Goal: Answer question/provide support

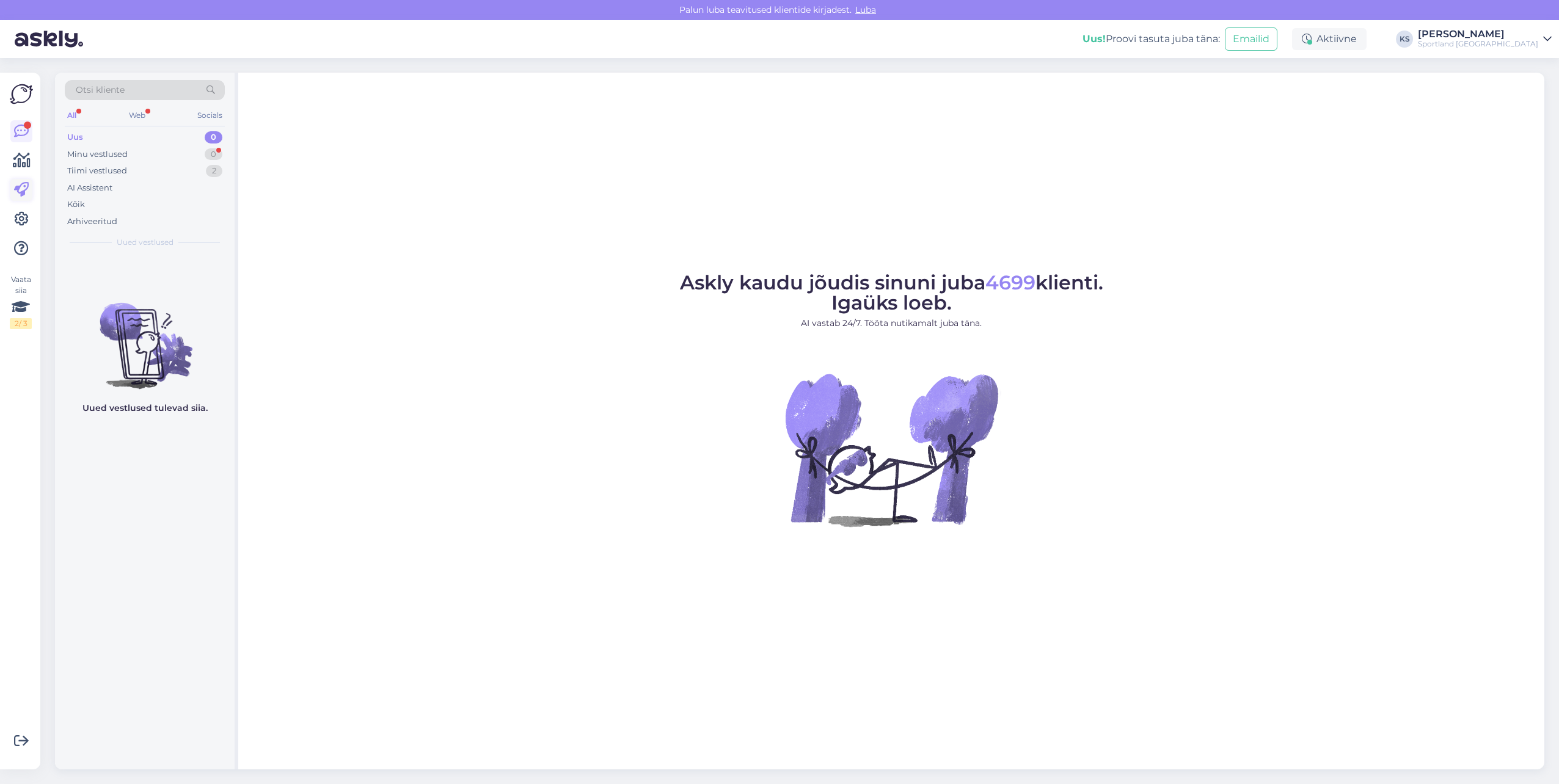
click at [19, 184] on icon at bounding box center [21, 190] width 15 height 15
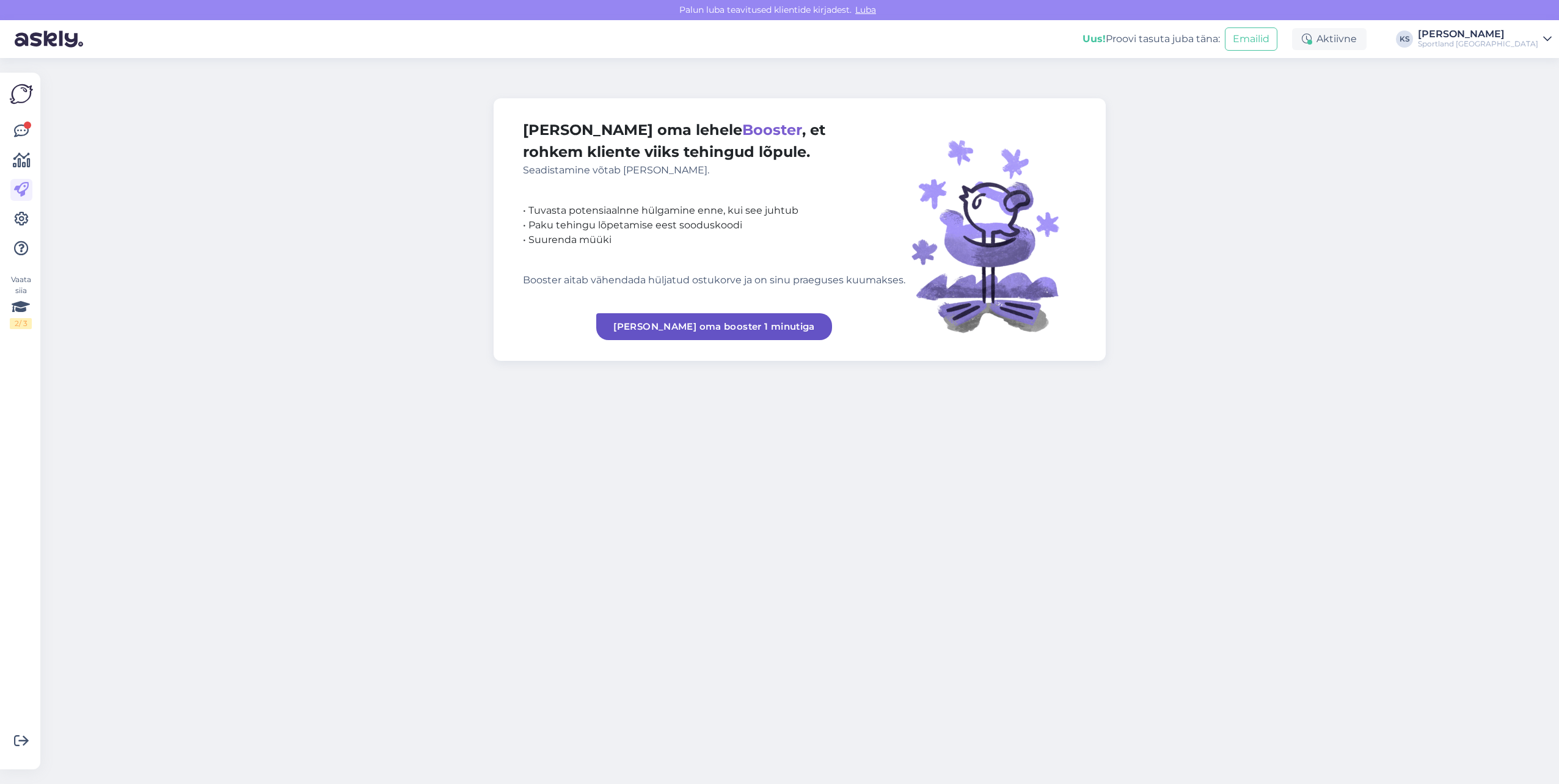
click at [19, 220] on icon at bounding box center [21, 219] width 15 height 15
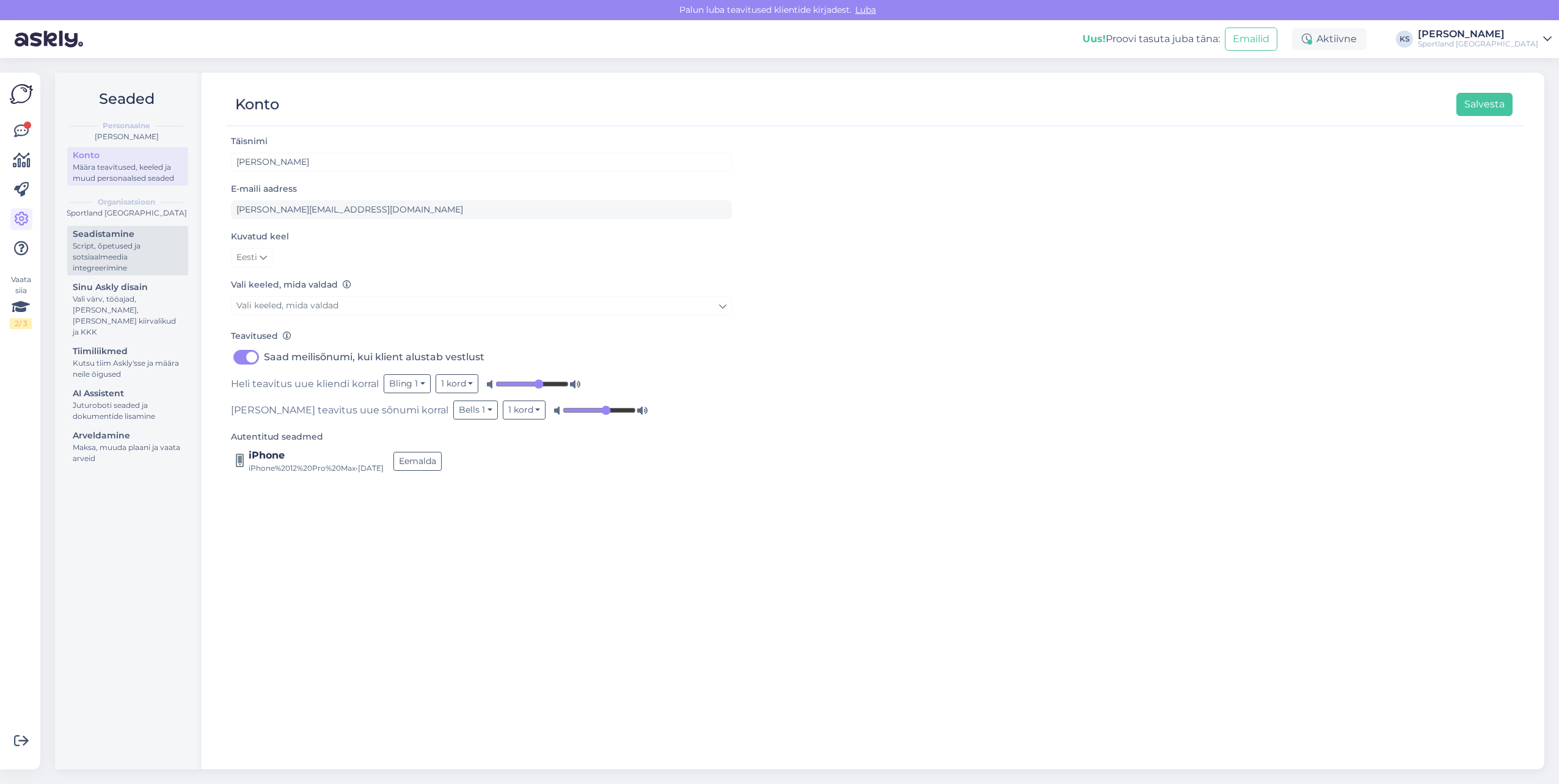
click at [151, 243] on div "Script, õpetused ja sotsiaalmeedia integreerimine" at bounding box center [127, 256] width 110 height 33
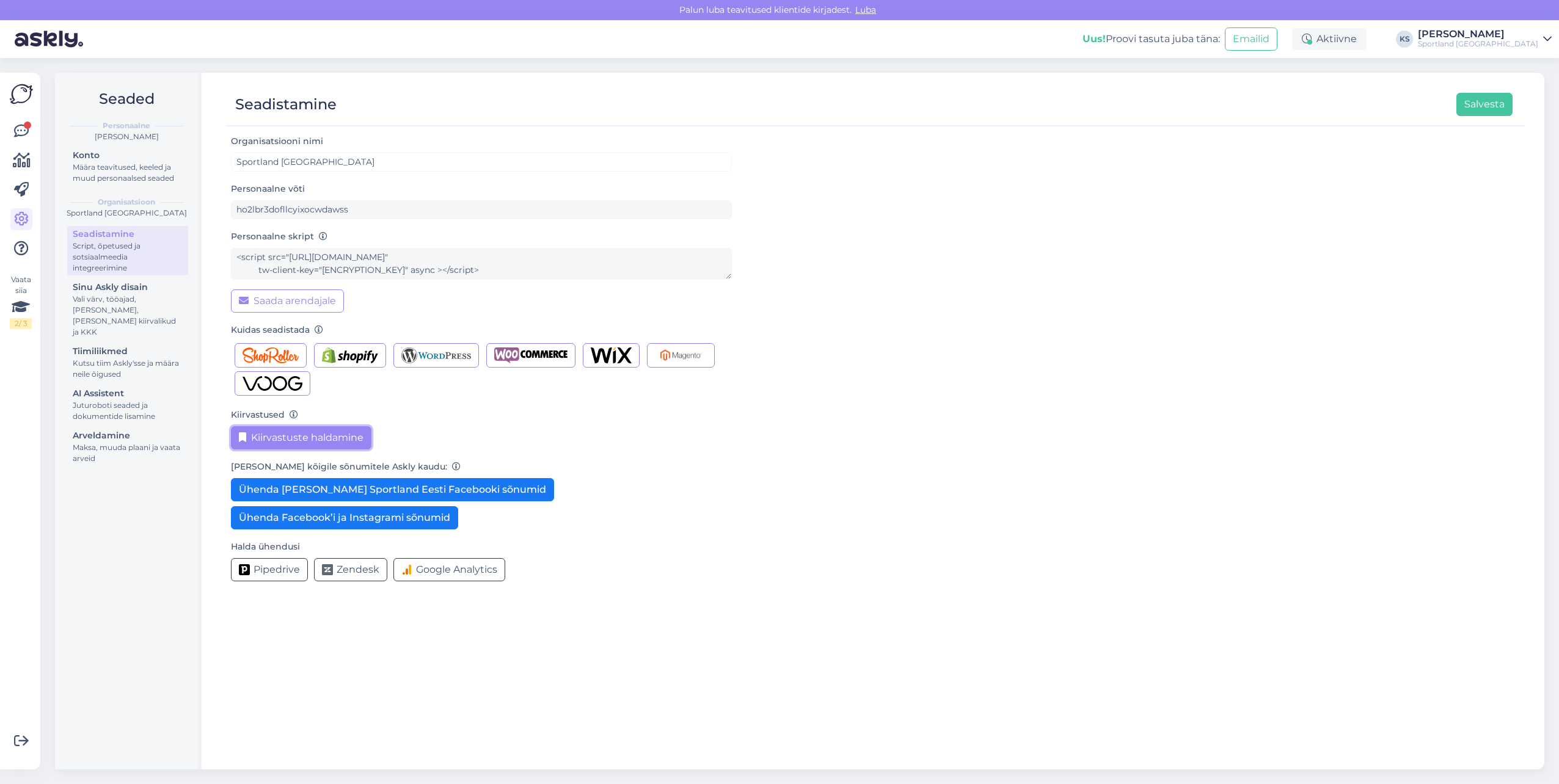
click at [286, 437] on button "Kiirvastuste haldamine" at bounding box center [301, 438] width 141 height 23
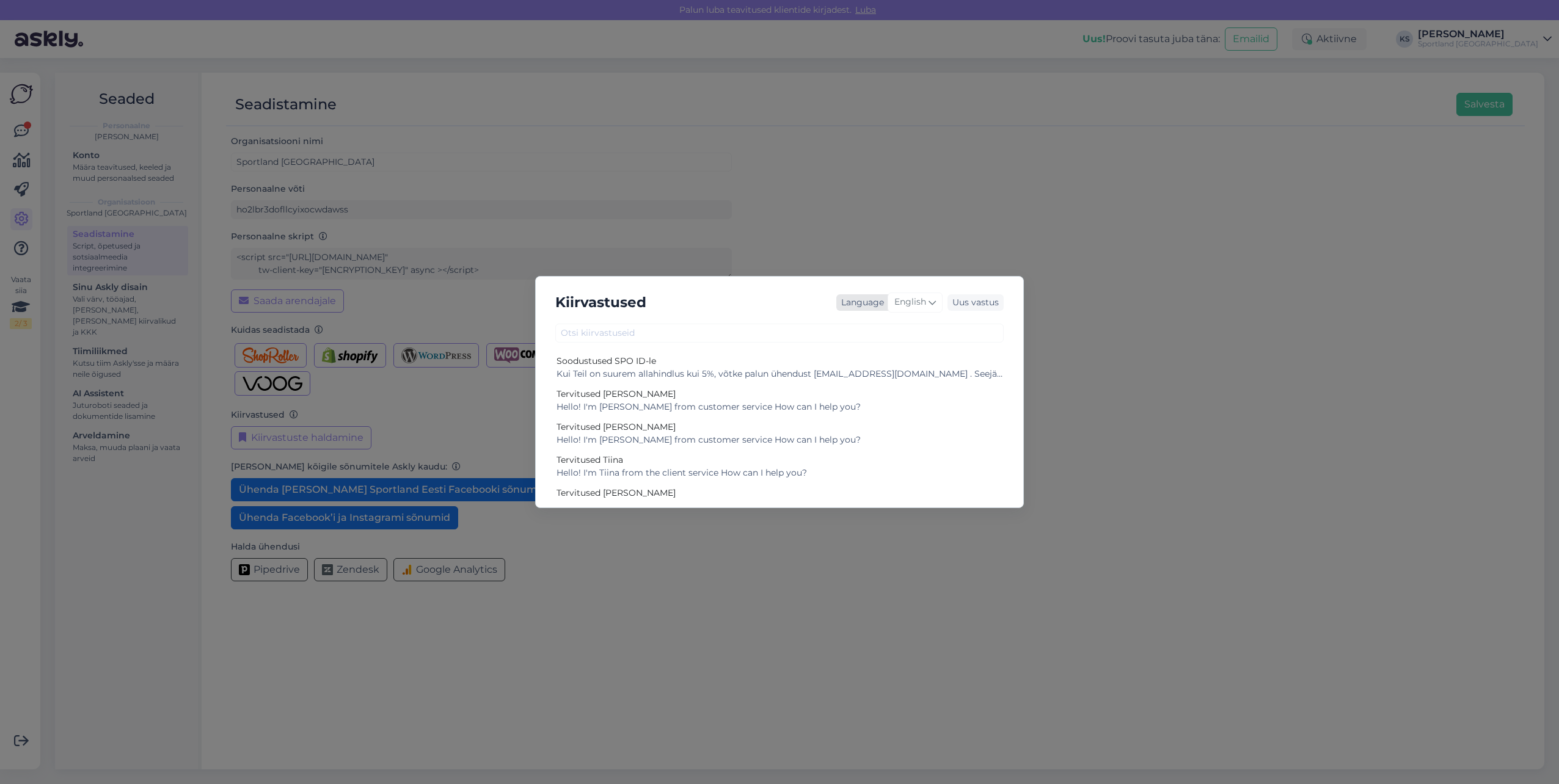
click at [931, 300] on icon at bounding box center [932, 301] width 7 height 13
type input "es"
click at [868, 374] on link "Estonian" at bounding box center [890, 377] width 134 height 19
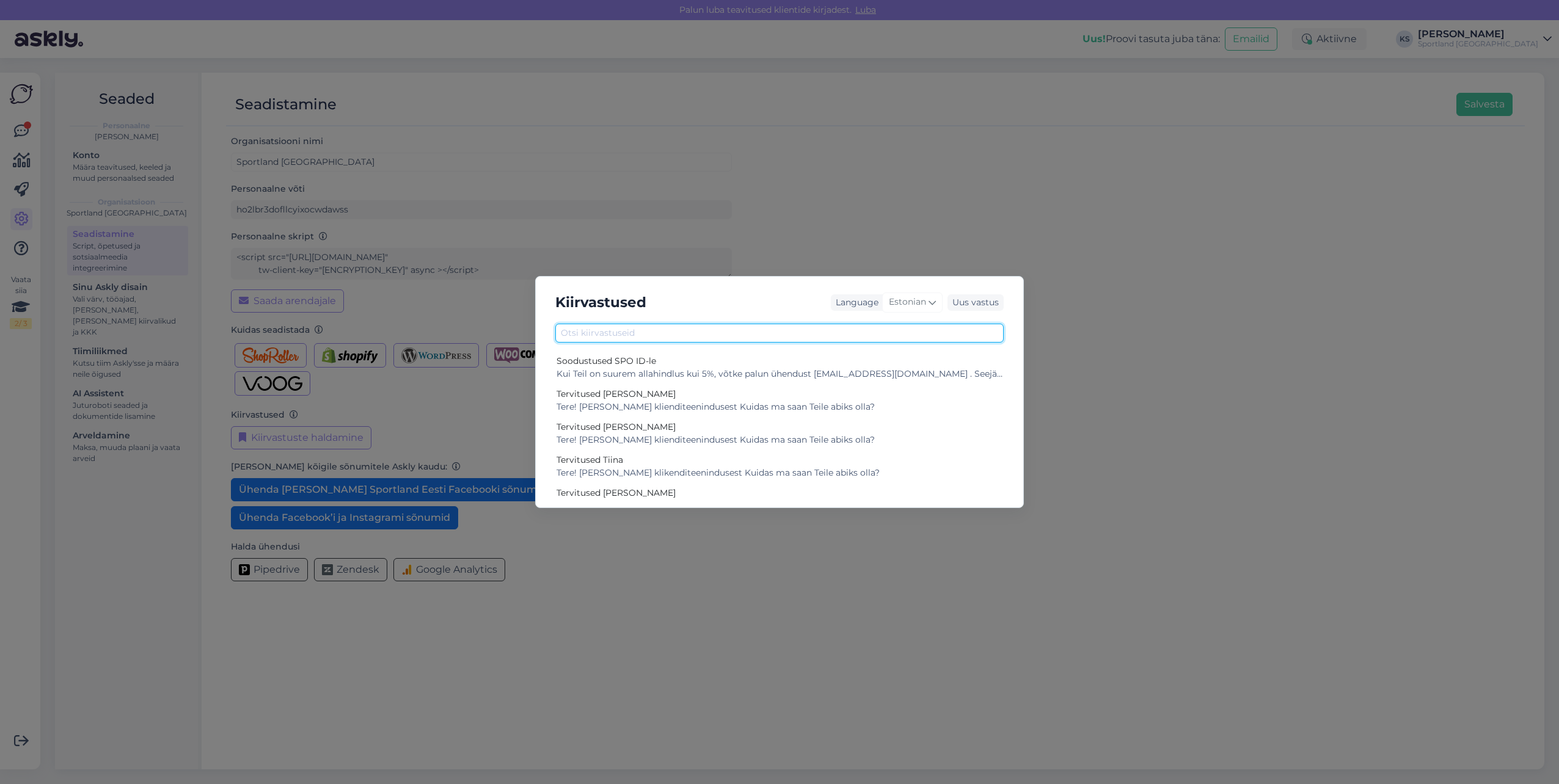
click at [787, 335] on input "text" at bounding box center [779, 332] width 448 height 19
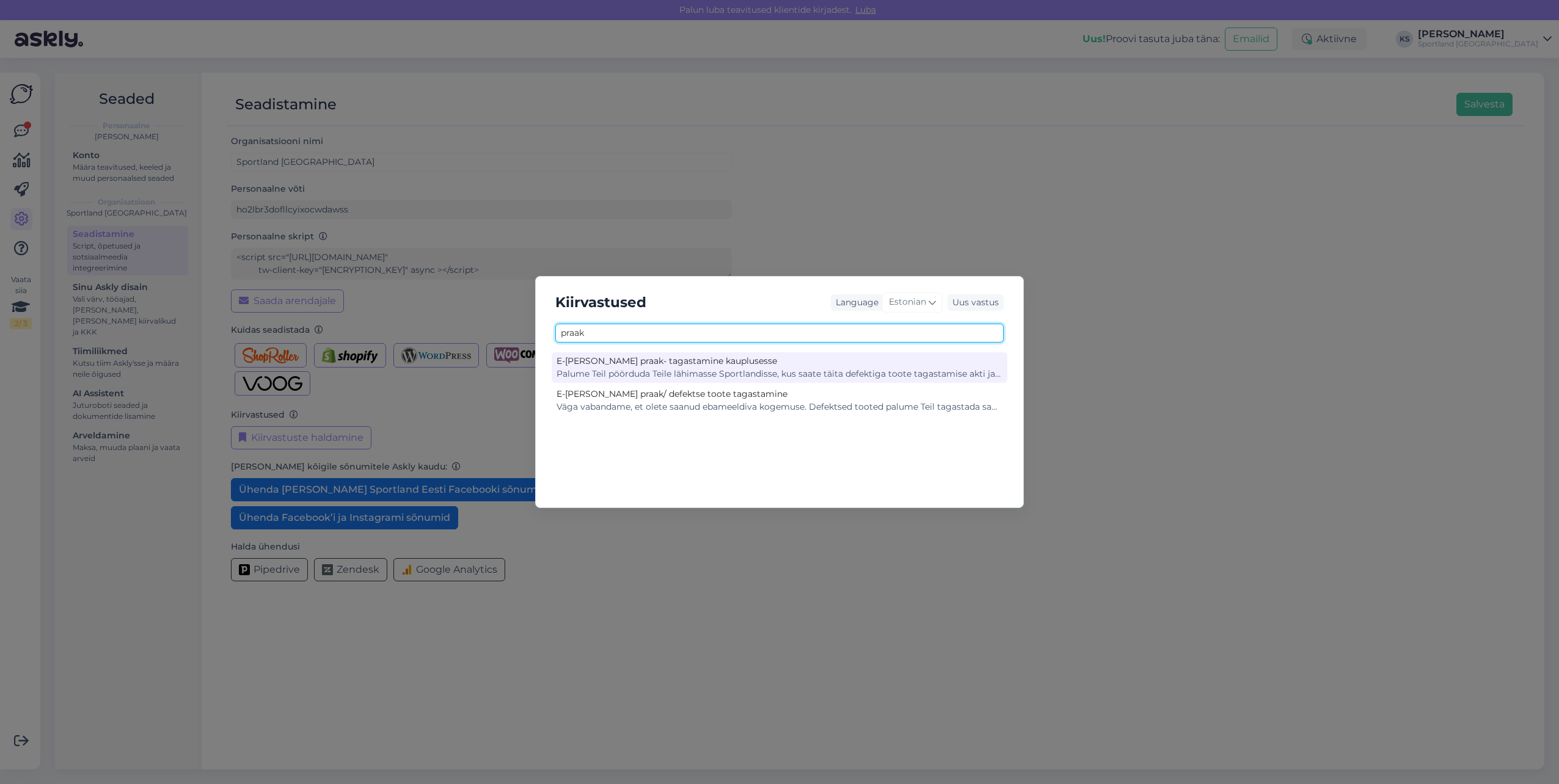
type input "praak"
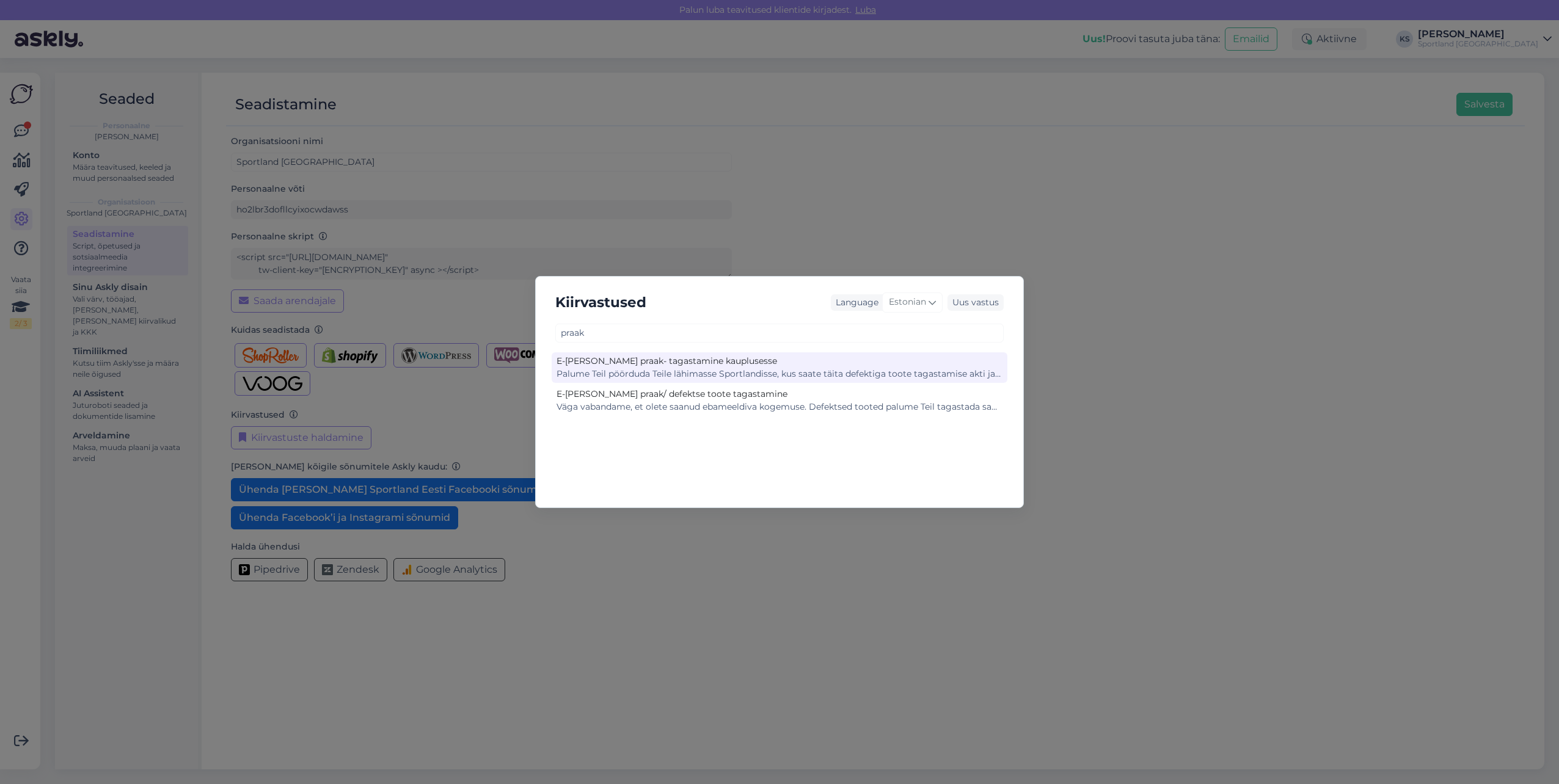
click at [804, 375] on div "Palume Teil pöörduda Teile lähimasse Sportlandisse, kus saate täita defektiga t…" at bounding box center [779, 374] width 446 height 13
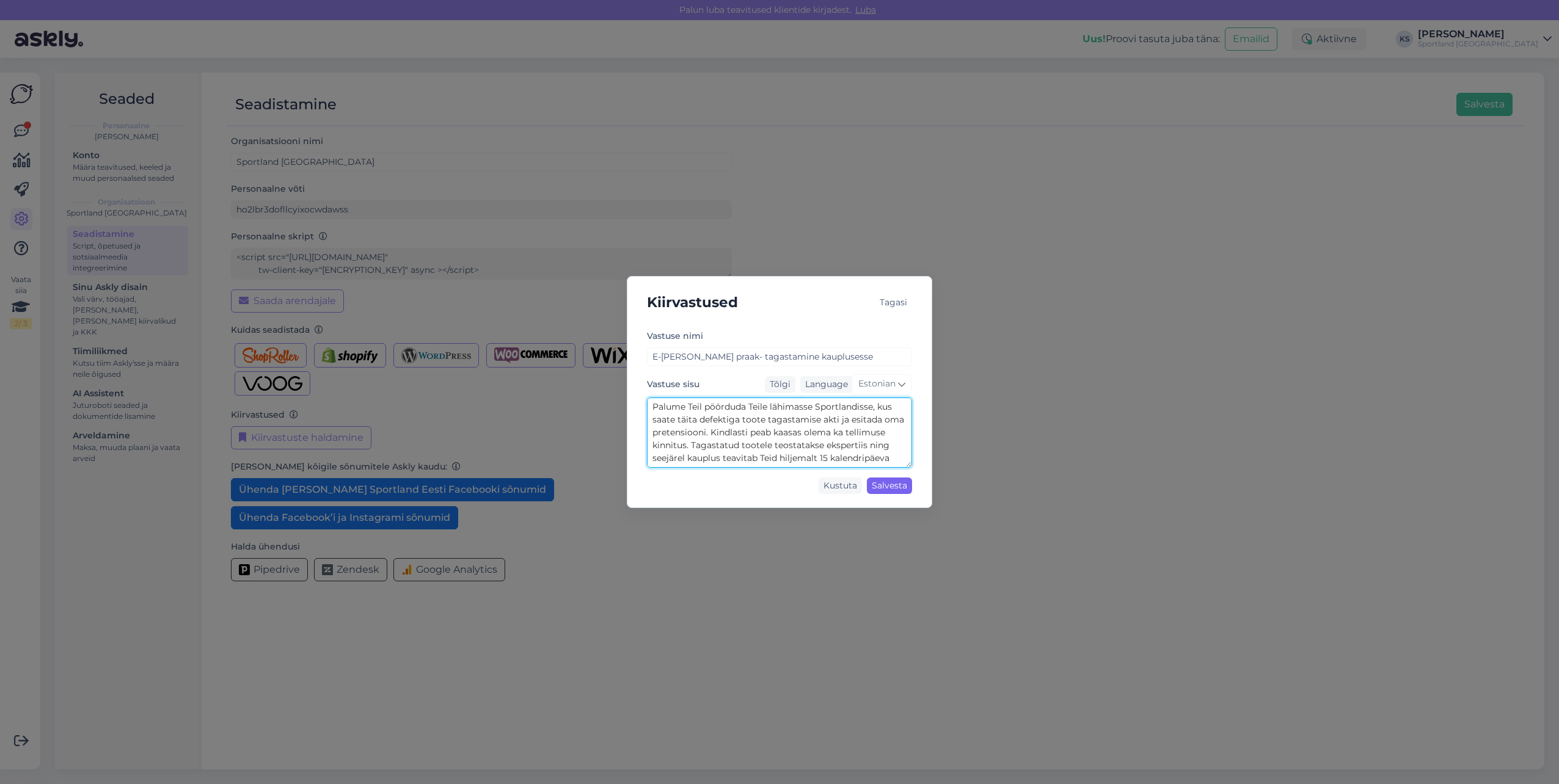
scroll to position [26, 0]
drag, startPoint x: 653, startPoint y: 407, endPoint x: 885, endPoint y: 478, distance: 242.6
click at [885, 478] on div "Vastuse nimi E-[PERSON_NAME] praak- tagastamine kauplusesse Vastuse sisu Tõlgi …" at bounding box center [780, 414] width 265 height 171
click at [805, 159] on div "Kiirvastused Tagasi Vastuse nimi E-[PERSON_NAME] praak- tagastamine kauplusesse…" at bounding box center [779, 392] width 1559 height 784
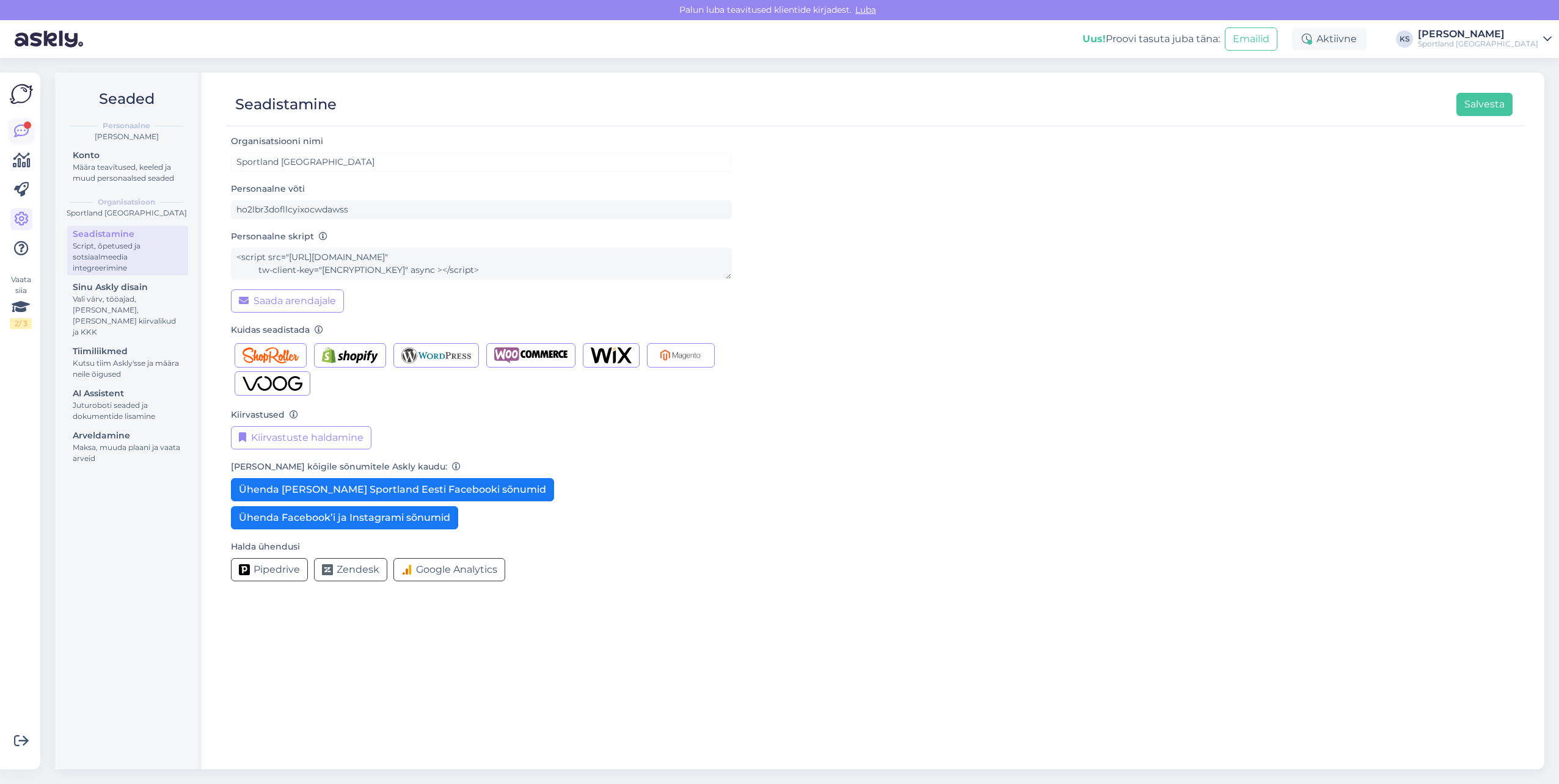
click at [25, 124] on div at bounding box center [27, 125] width 7 height 7
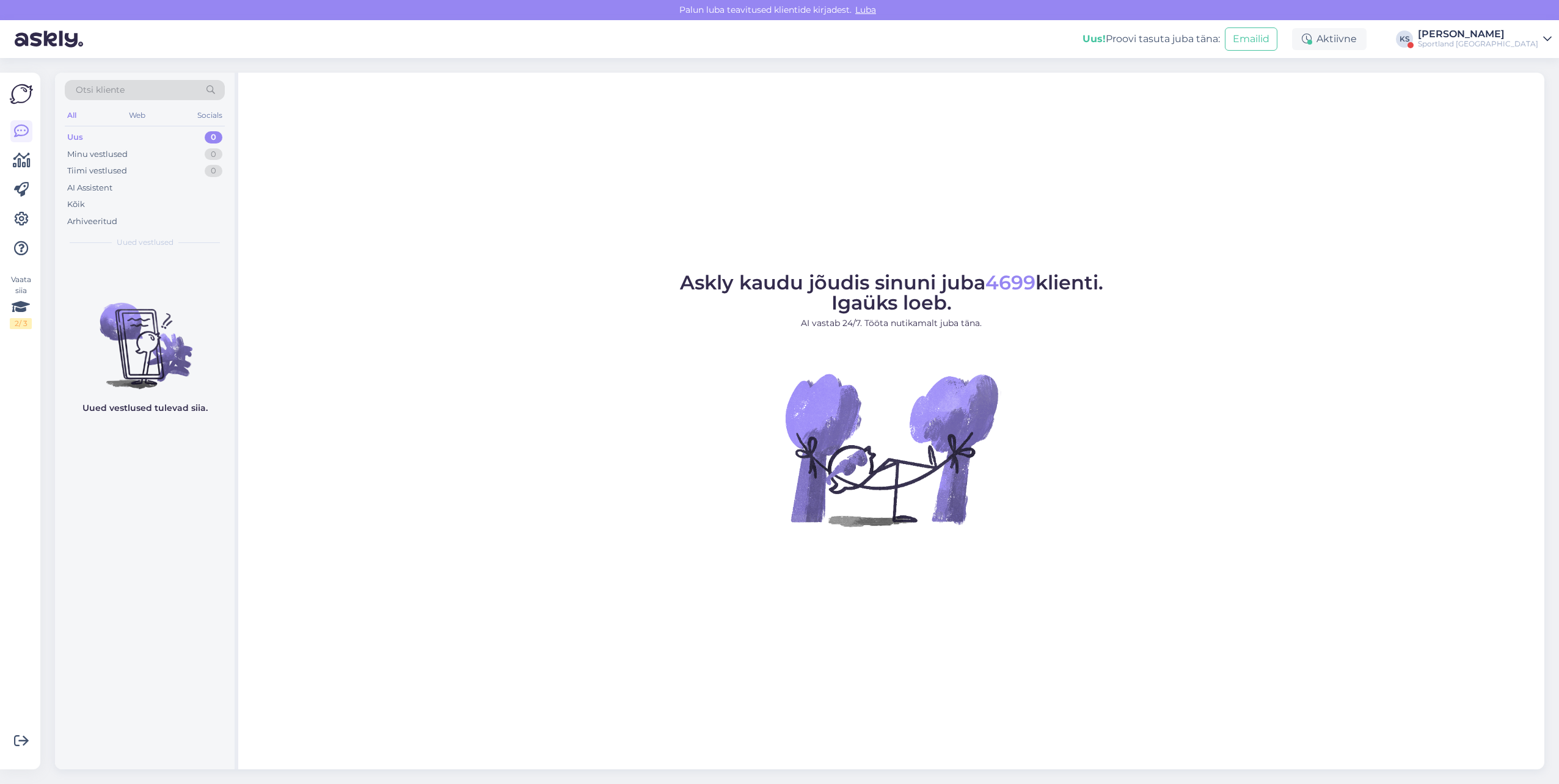
click at [1529, 38] on div "[PERSON_NAME]" at bounding box center [1479, 34] width 120 height 10
click at [1529, 92] on button "Ava" at bounding box center [1529, 94] width 27 height 19
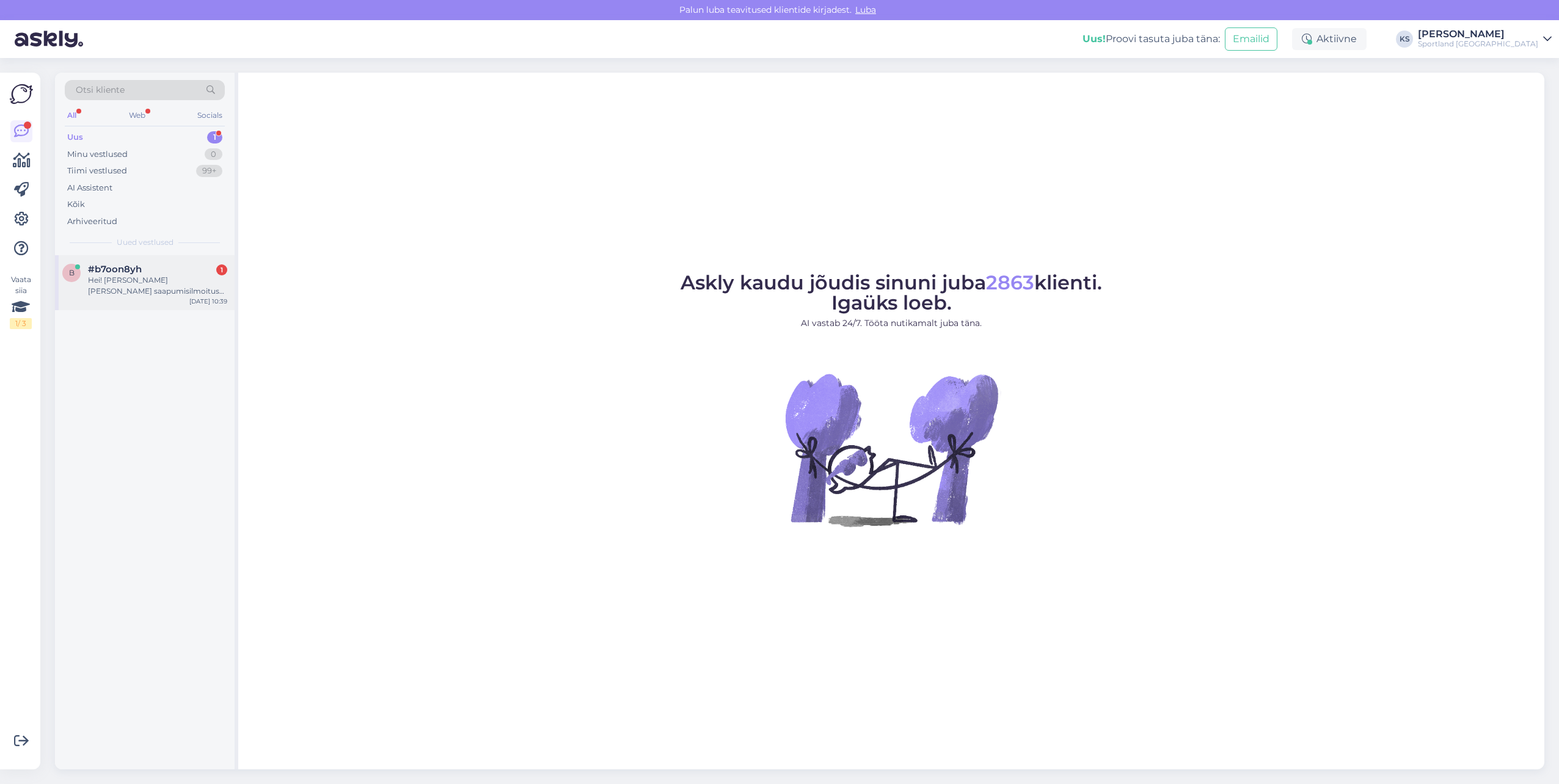
click at [222, 276] on div "b #b7oon8yh 1 Hei! [PERSON_NAME] [PERSON_NAME] saapumisilmoitus paketista, vaik…" at bounding box center [144, 513] width 180 height 514
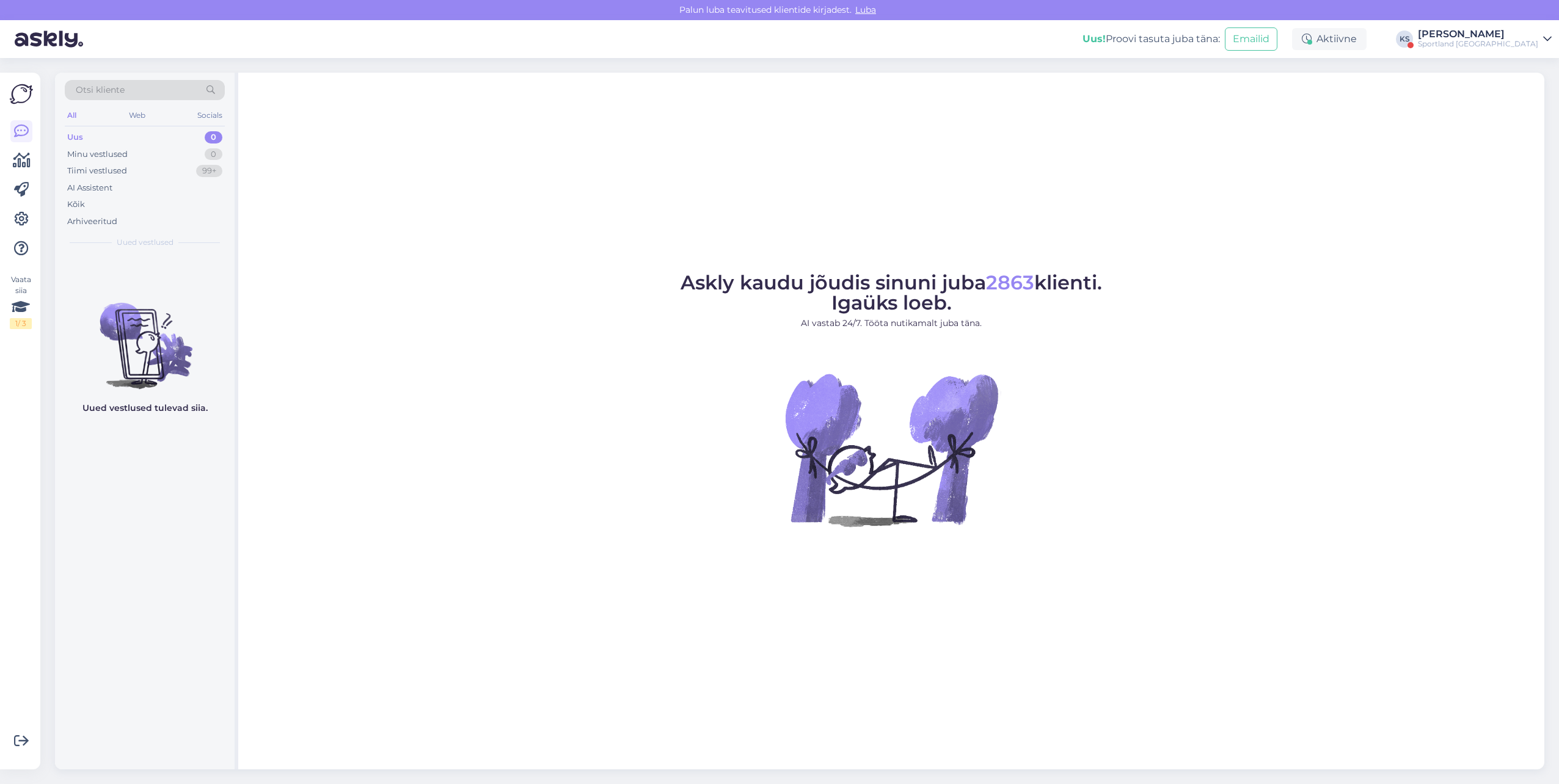
click at [1494, 45] on div "Sportland [GEOGRAPHIC_DATA]" at bounding box center [1479, 43] width 120 height 10
click at [1529, 66] on button "Ava" at bounding box center [1529, 67] width 27 height 19
click at [191, 176] on div "Tiimi vestlused 1" at bounding box center [144, 171] width 160 height 17
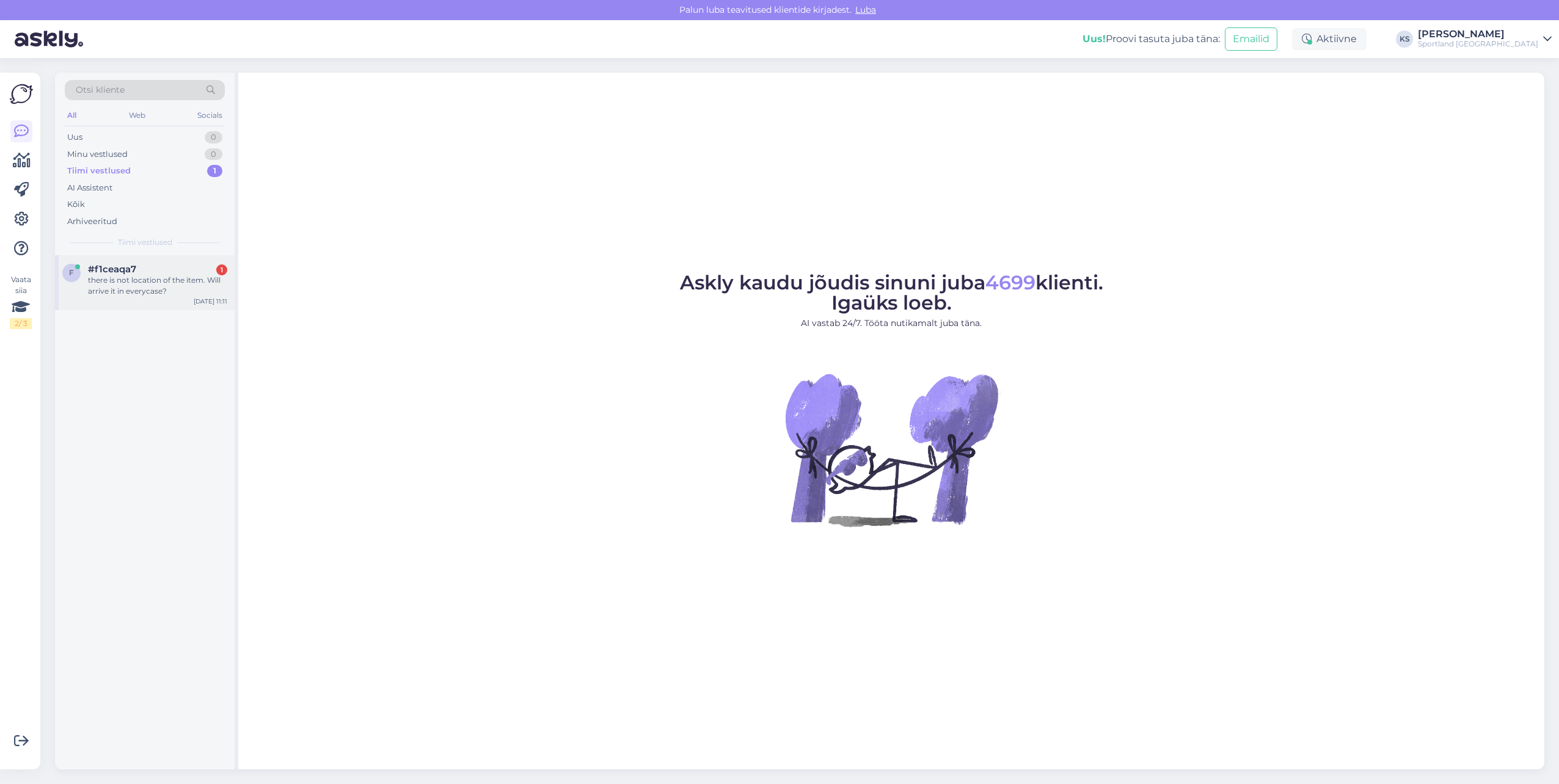
click at [177, 271] on div "#f1ceaqa7 1" at bounding box center [157, 269] width 140 height 11
